Goal: Check status: Check status

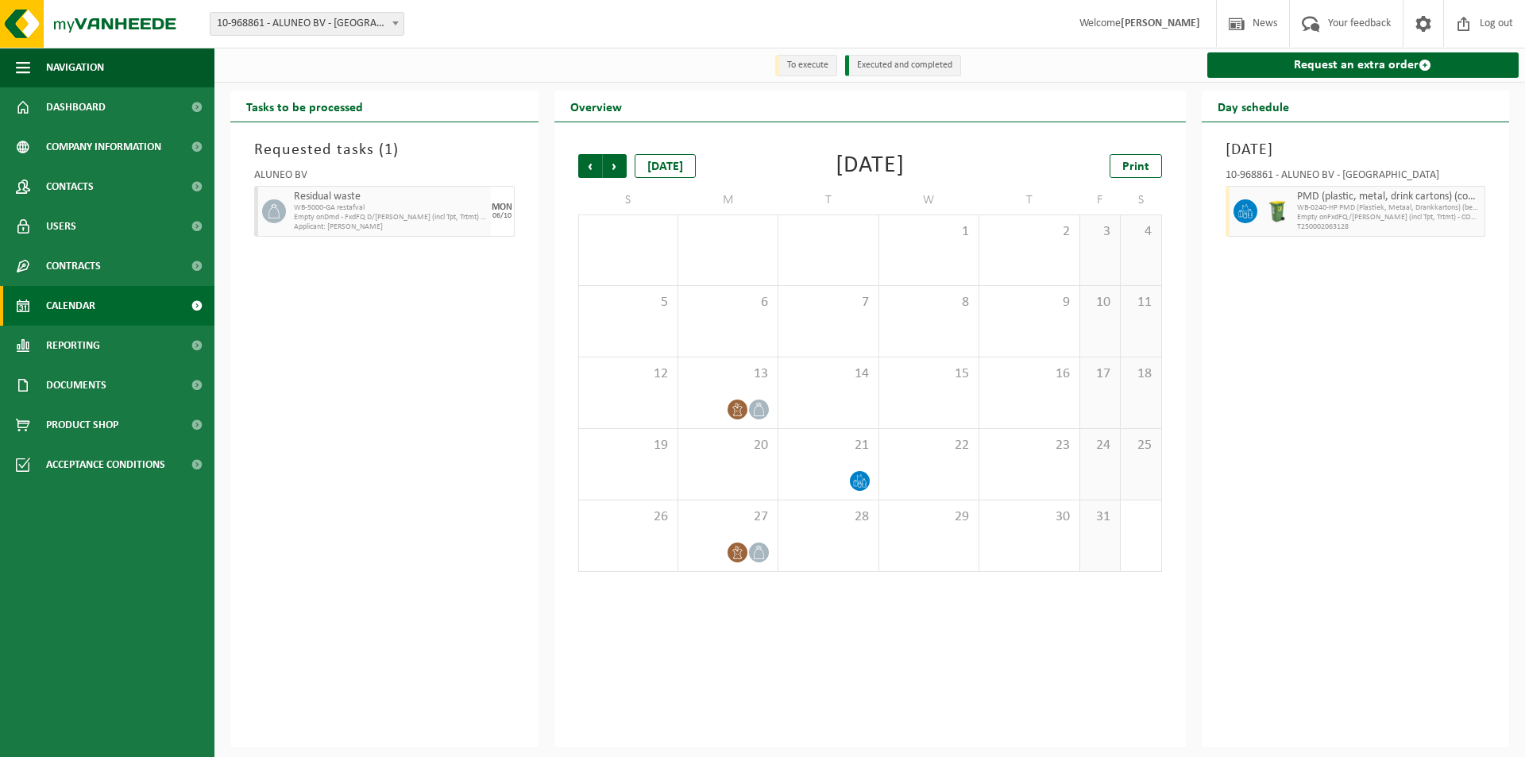
click at [75, 311] on span "Calendar" at bounding box center [70, 306] width 49 height 40
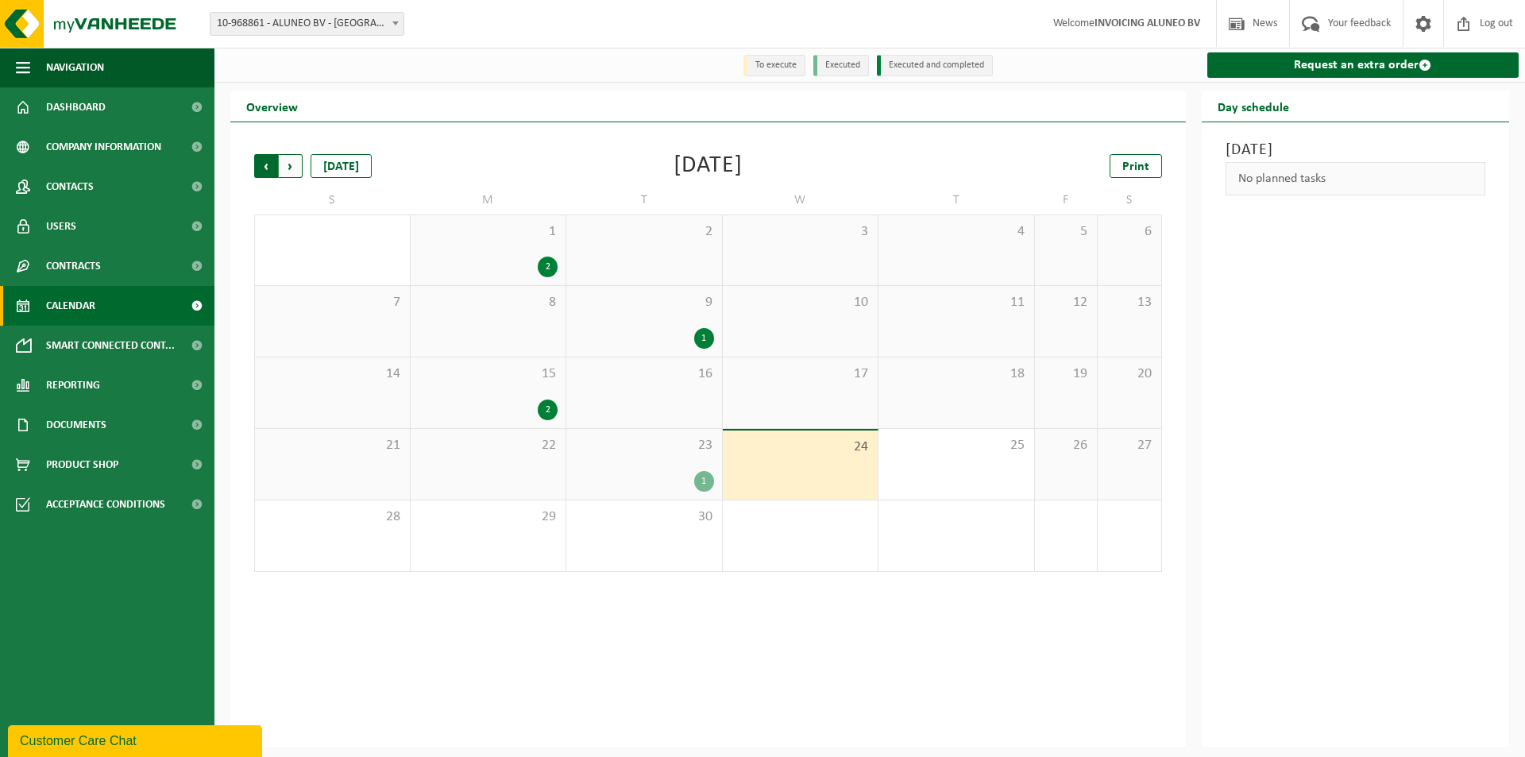
click at [284, 166] on span "Next" at bounding box center [291, 166] width 24 height 24
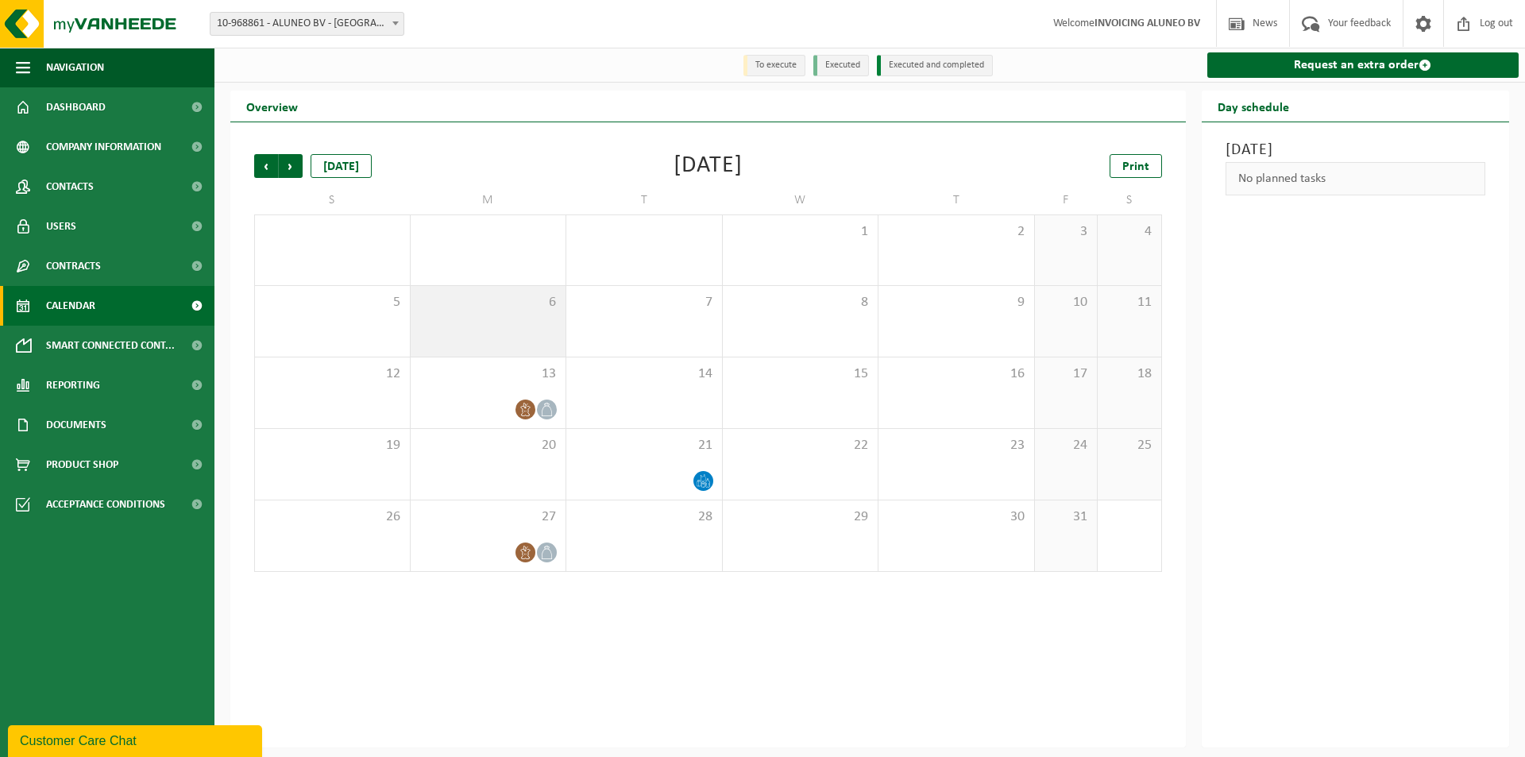
click at [529, 323] on div "6" at bounding box center [489, 321] width 156 height 71
click at [267, 168] on span "Previous" at bounding box center [266, 166] width 24 height 24
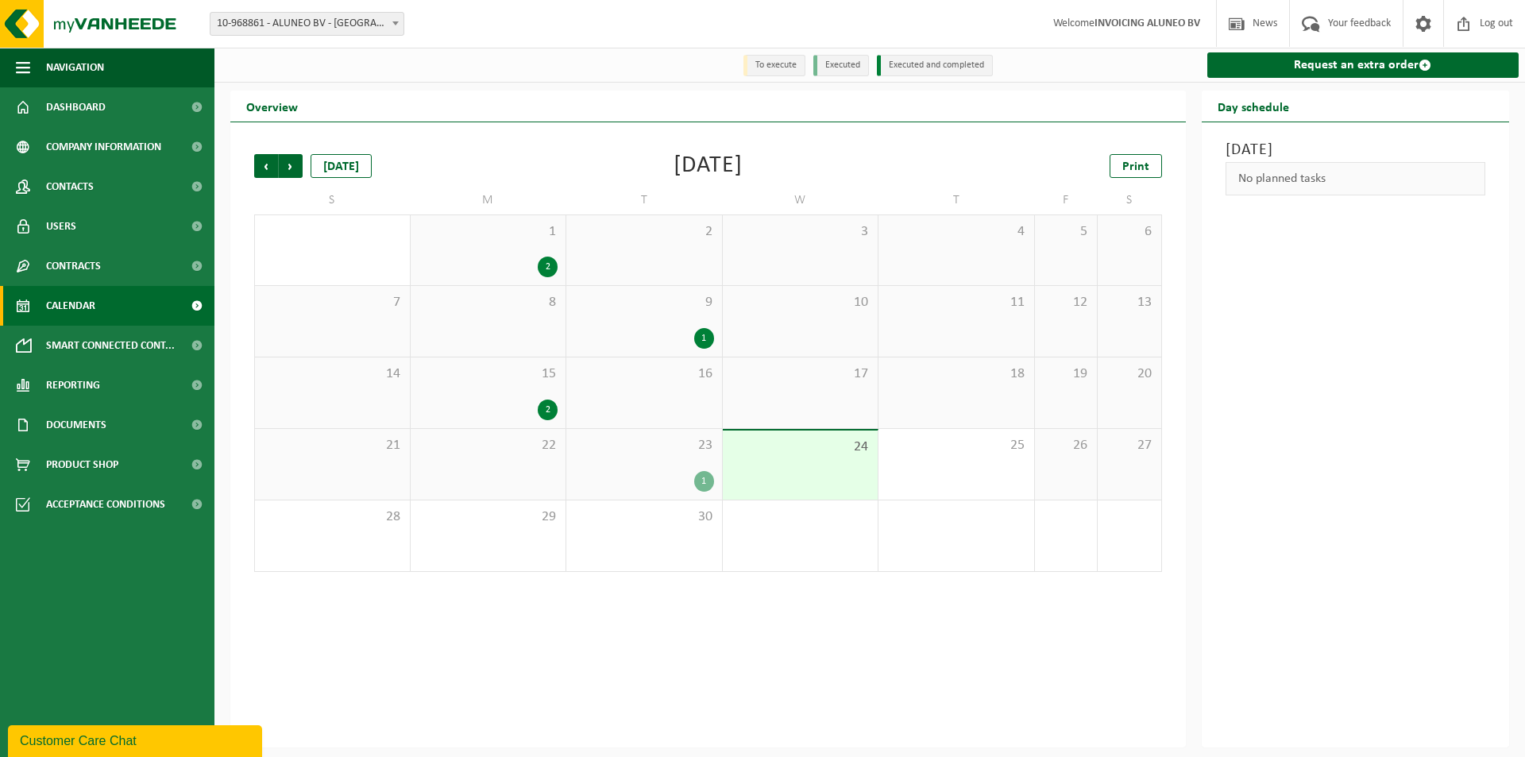
click at [652, 485] on div "1" at bounding box center [644, 481] width 140 height 21
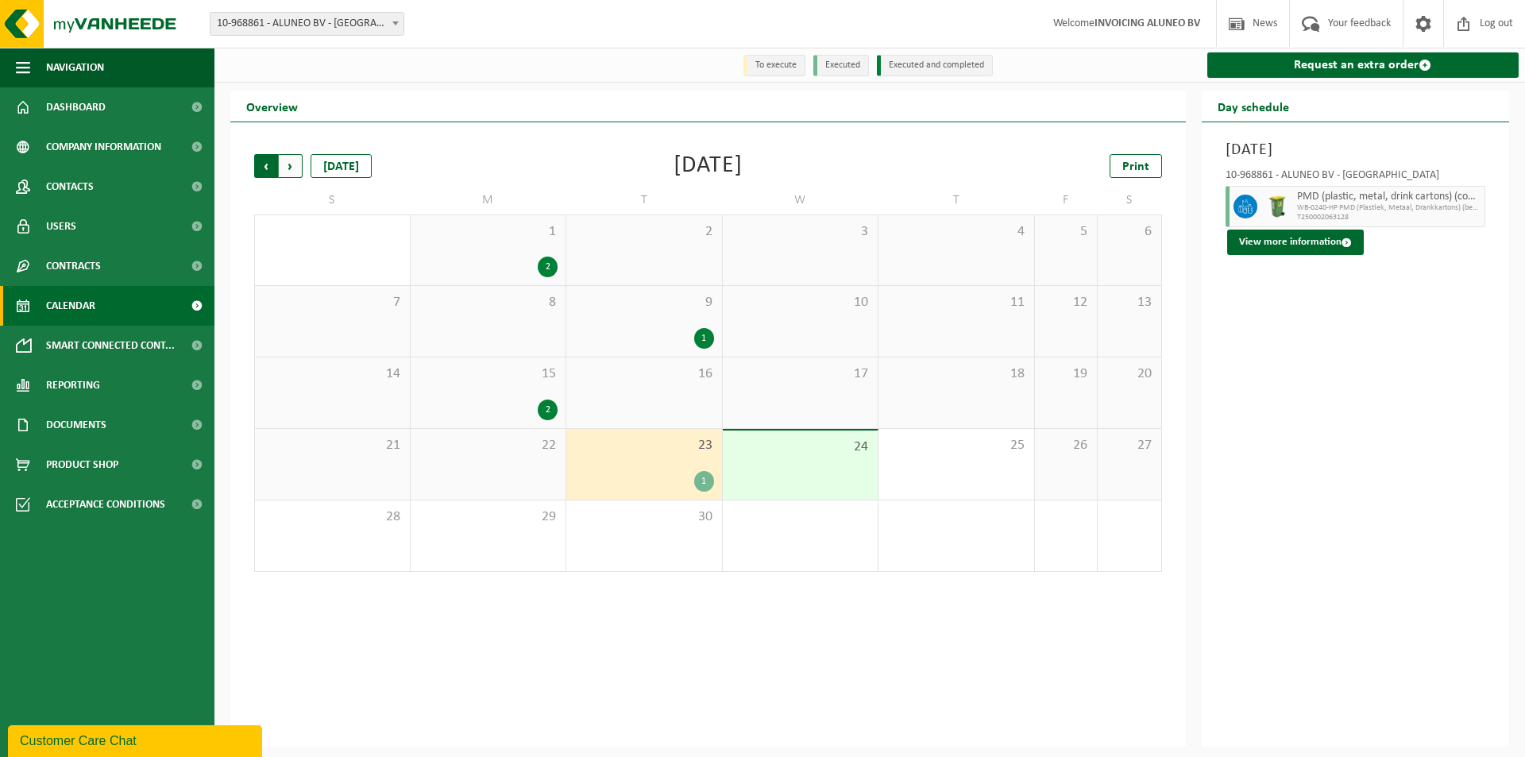
click at [291, 166] on span "Next" at bounding box center [291, 166] width 24 height 24
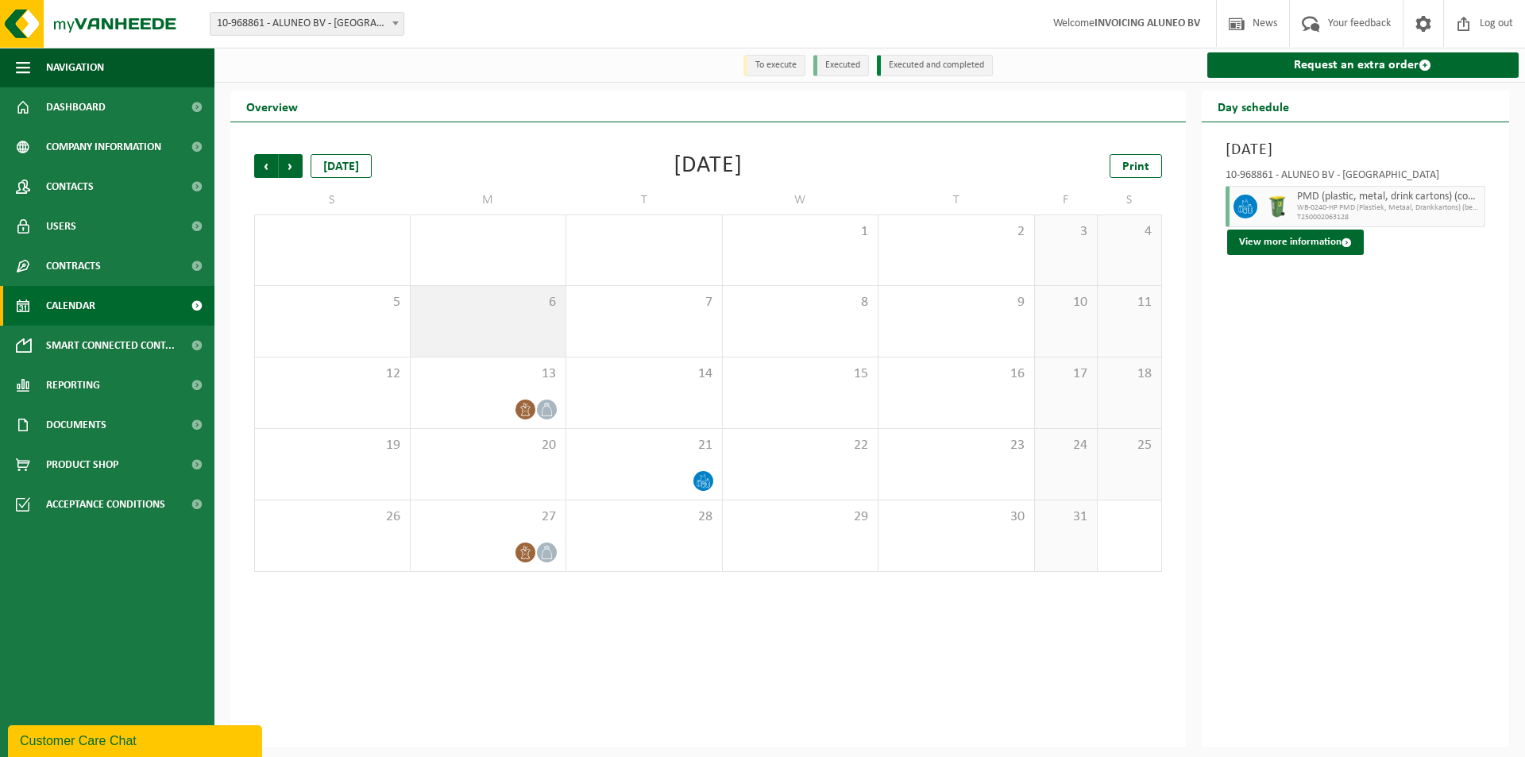
click at [533, 319] on div "6" at bounding box center [489, 321] width 156 height 71
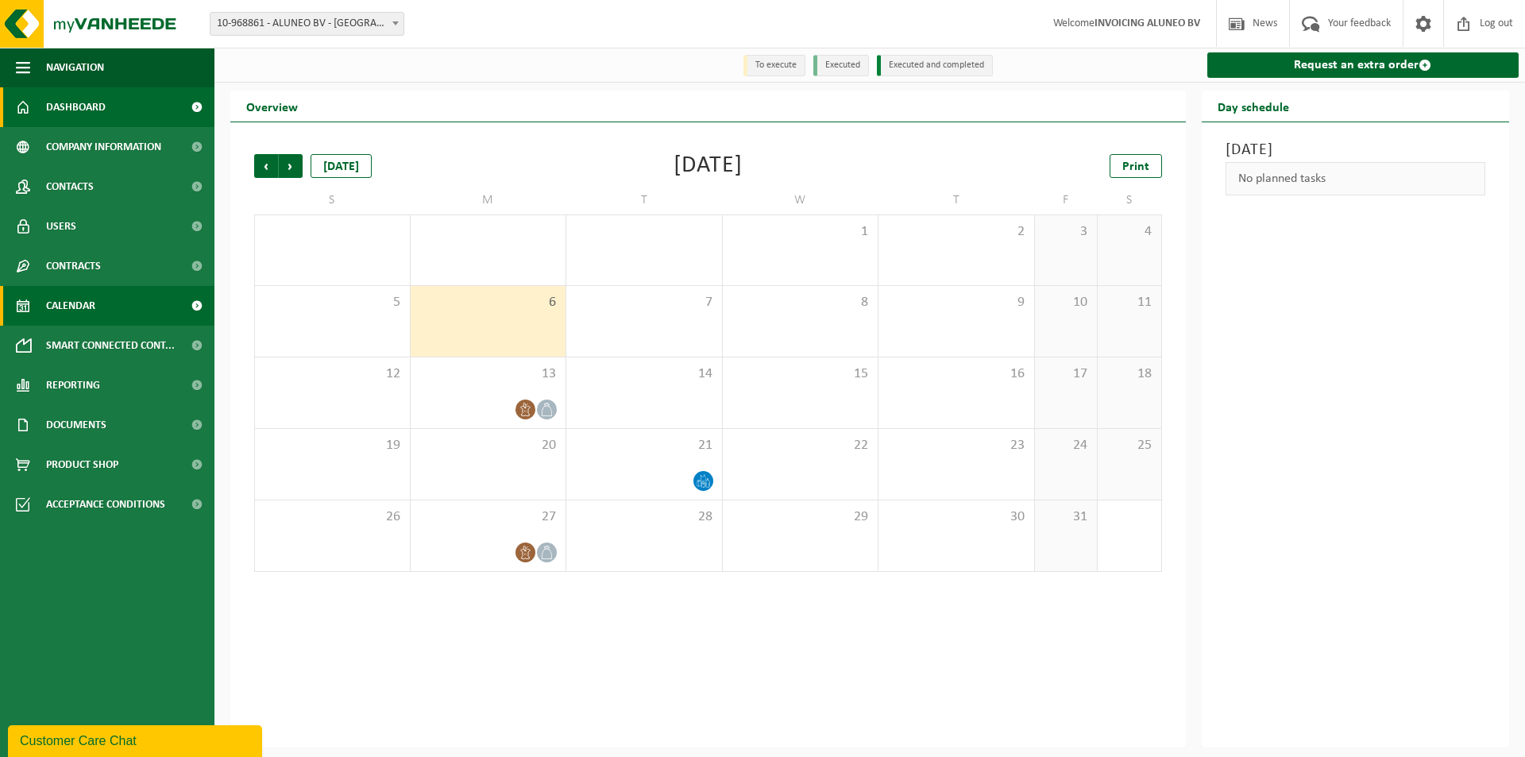
click at [149, 112] on link "Dashboard" at bounding box center [107, 107] width 214 height 40
